Goal: Information Seeking & Learning: Learn about a topic

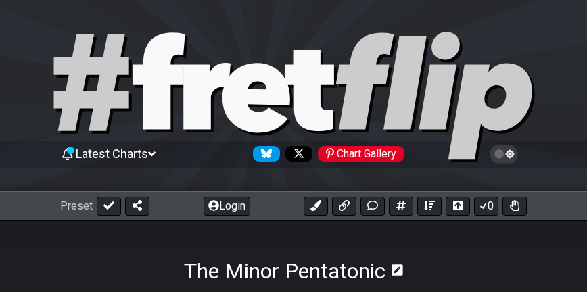
select select "A"
select select "C"
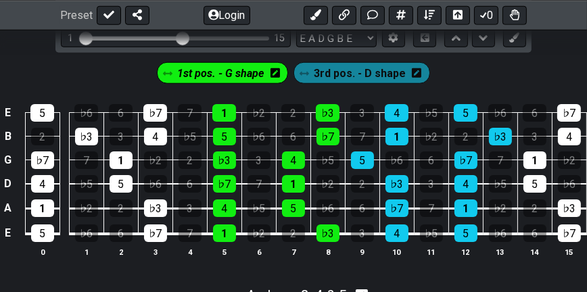
scroll to position [811, 0]
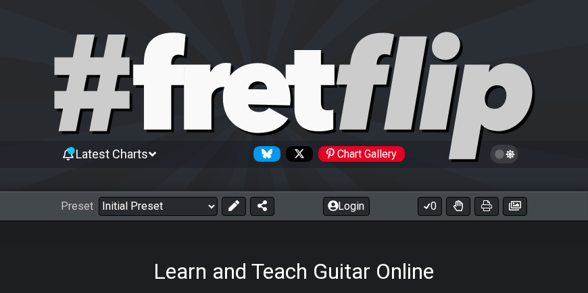
click at [357, 149] on div "Chart Gallery" at bounding box center [361, 154] width 87 height 16
click at [158, 143] on div "Latest Charts Chart Gallery" at bounding box center [294, 154] width 466 height 22
click at [156, 148] on icon at bounding box center [152, 154] width 7 height 12
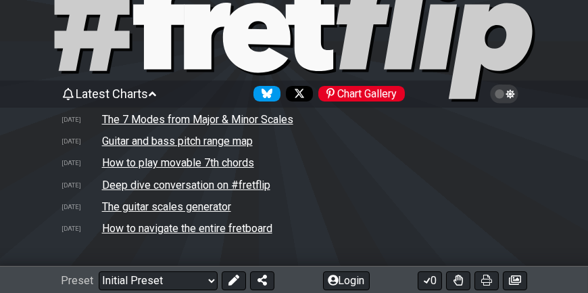
scroll to position [67, 0]
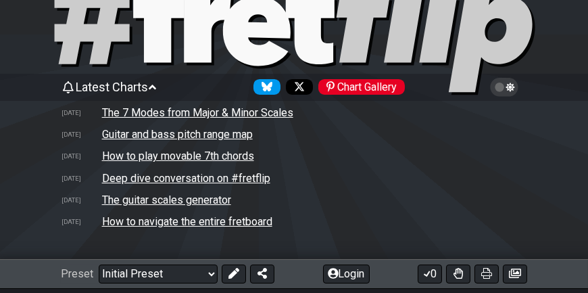
click at [196, 137] on td "Guitar and bass pitch range map" at bounding box center [177, 134] width 152 height 14
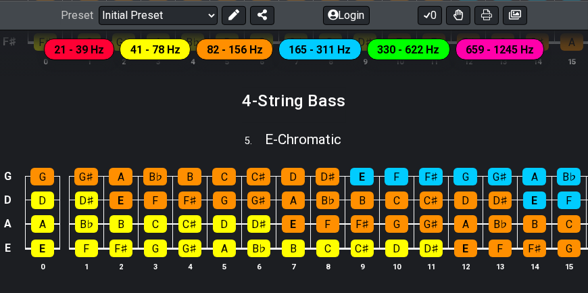
scroll to position [1555, 0]
